Goal: Navigation & Orientation: Find specific page/section

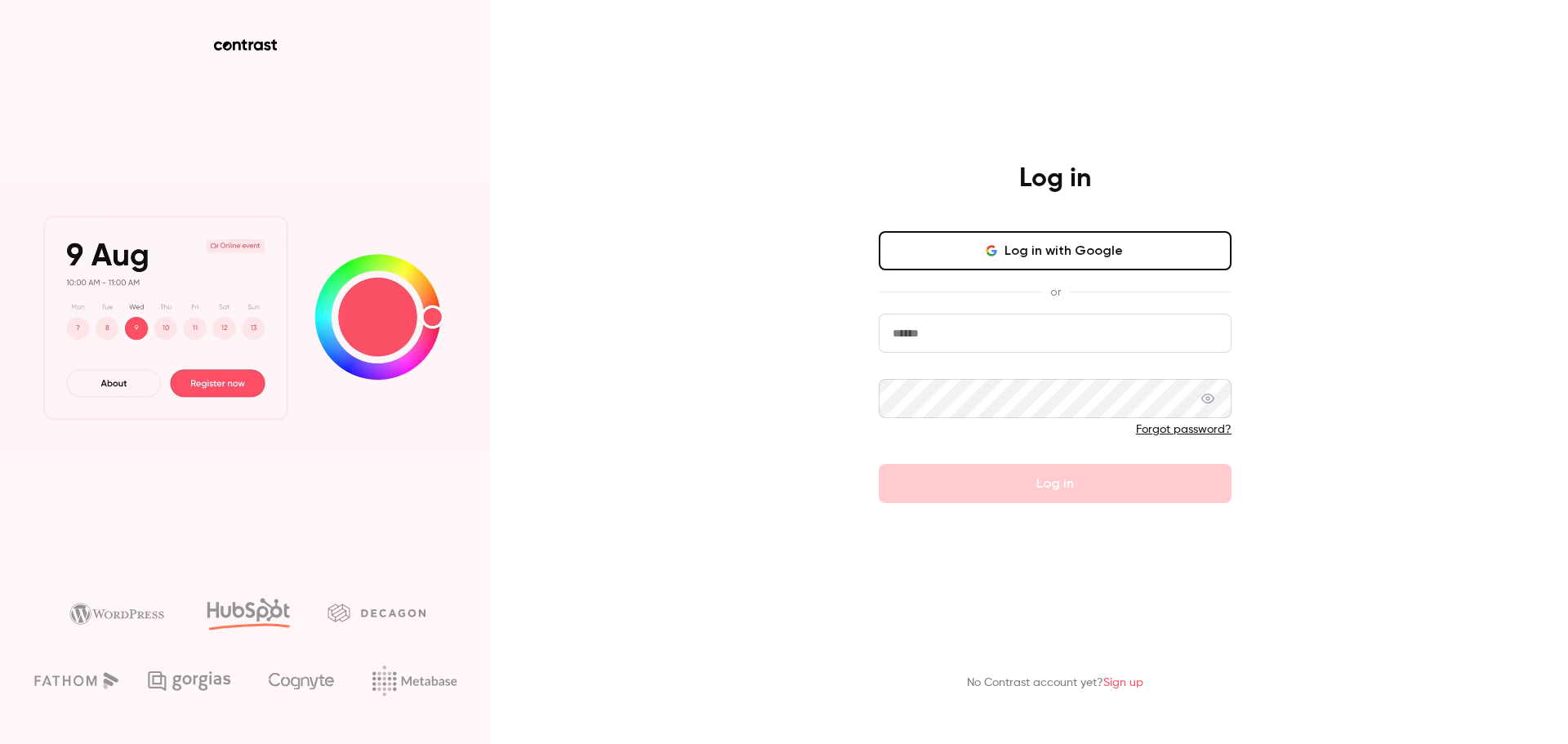
click at [1033, 319] on input "email" at bounding box center [1055, 333] width 353 height 39
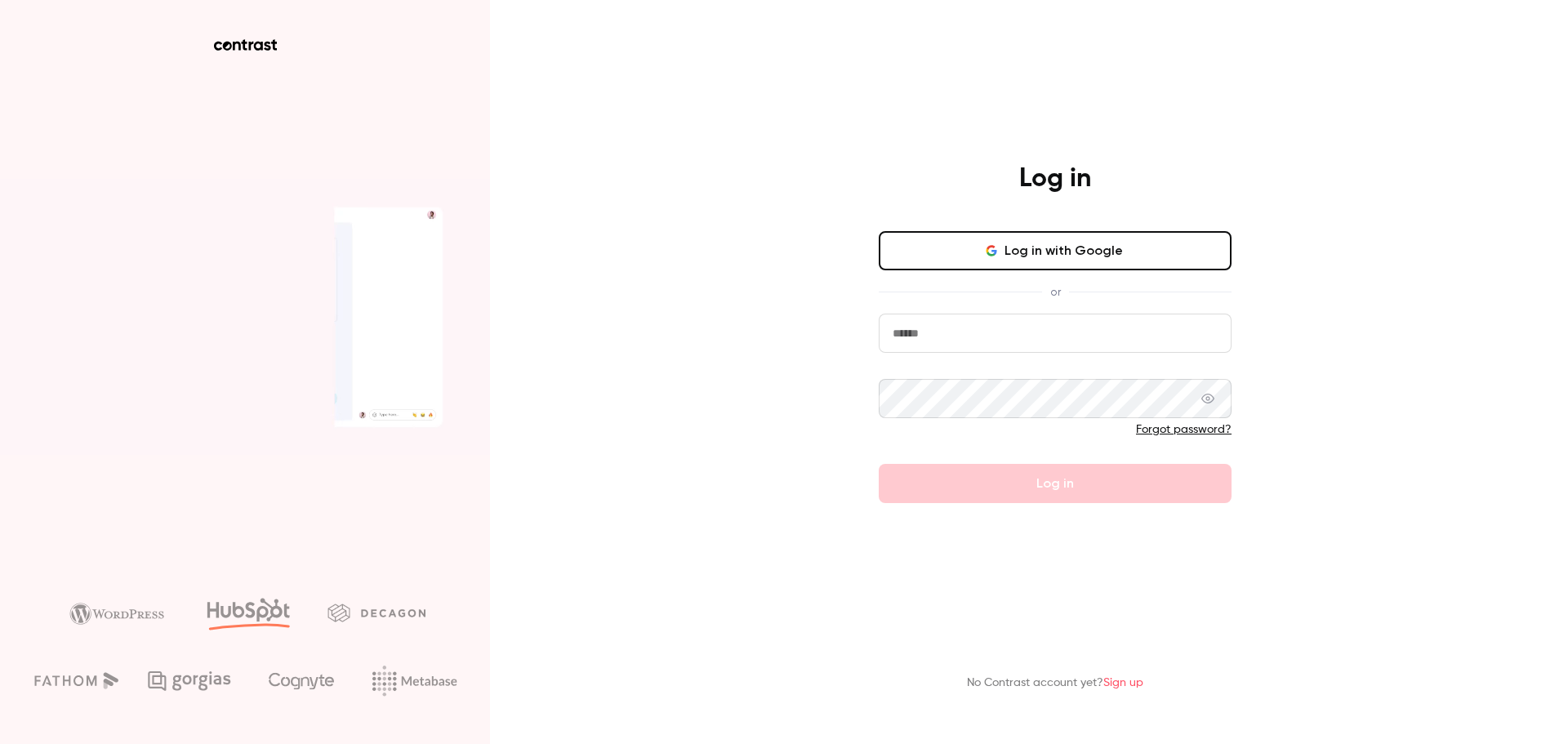
type input "**********"
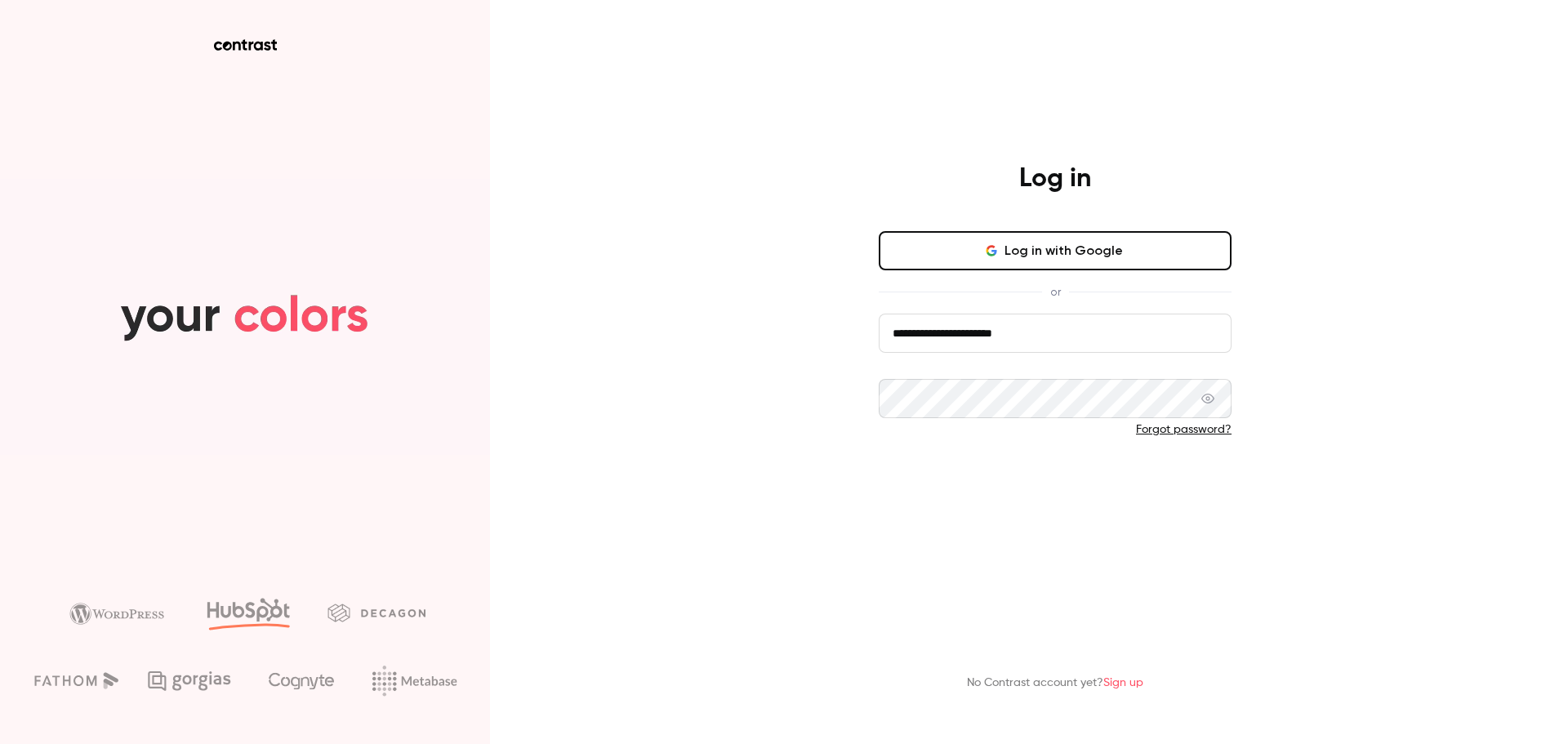
click at [1063, 493] on button "Log in" at bounding box center [1055, 484] width 353 height 39
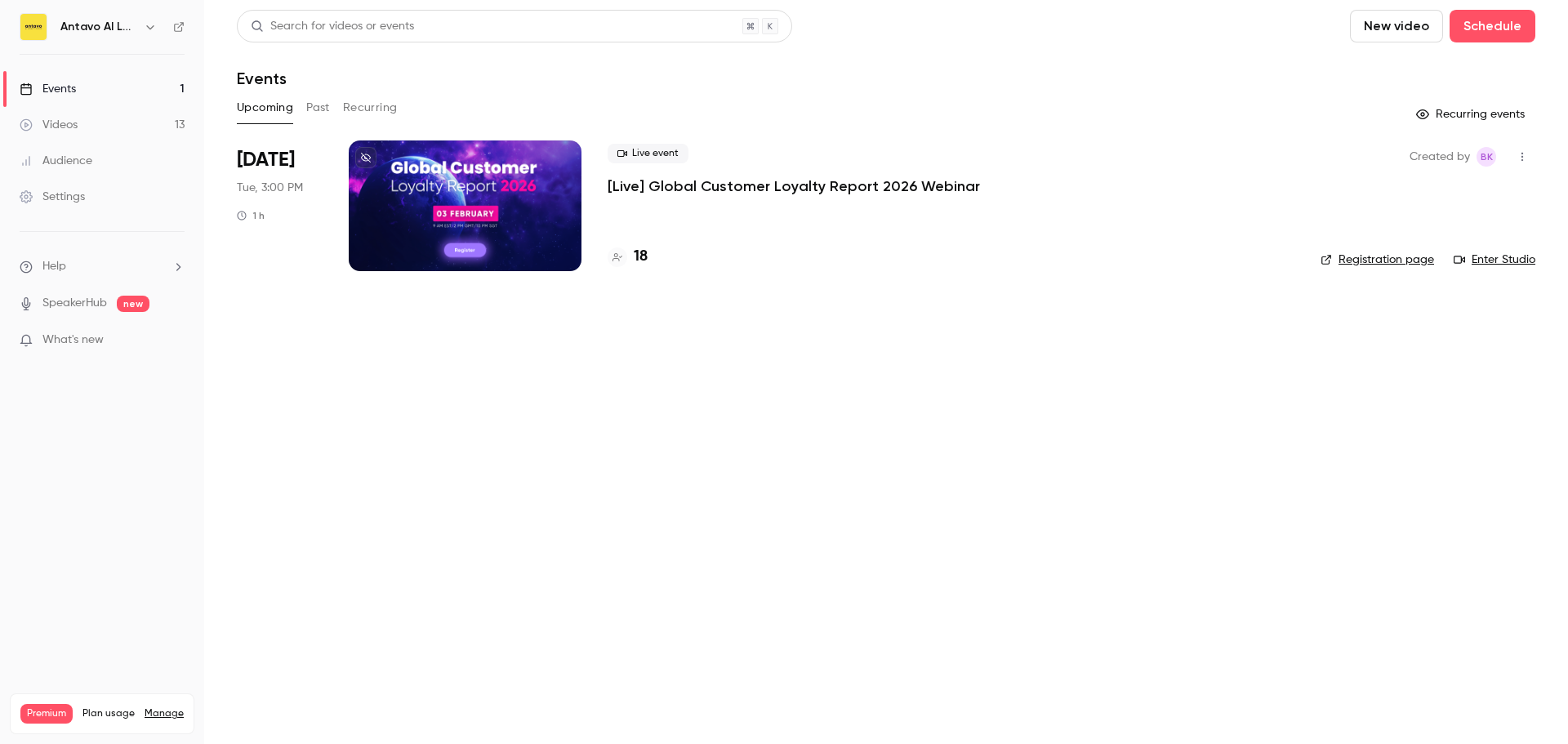
click at [54, 122] on div "Videos" at bounding box center [49, 125] width 58 height 17
